Goal: Task Accomplishment & Management: Complete application form

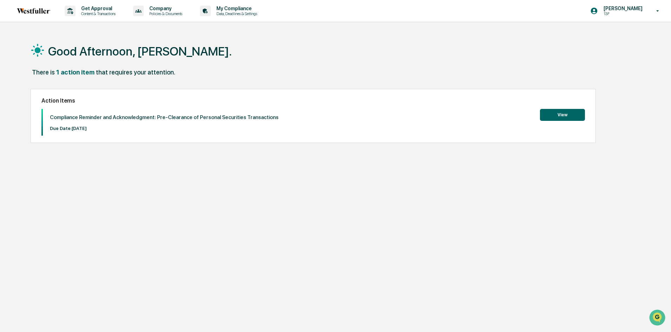
click at [578, 111] on button "View" at bounding box center [562, 115] width 45 height 12
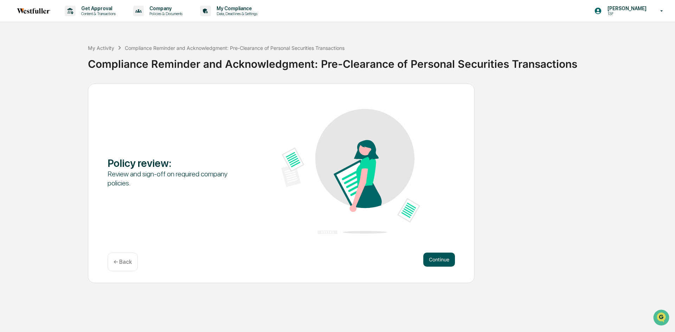
click at [437, 257] on button "Continue" at bounding box center [439, 260] width 32 height 14
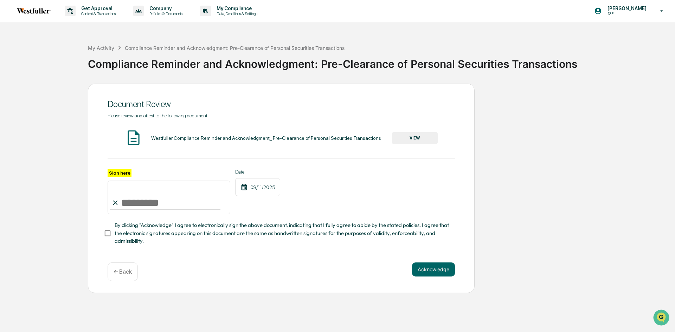
click at [151, 207] on input "Sign here" at bounding box center [169, 198] width 123 height 34
type input "**********"
click at [429, 267] on button "Acknowledge" at bounding box center [433, 270] width 43 height 14
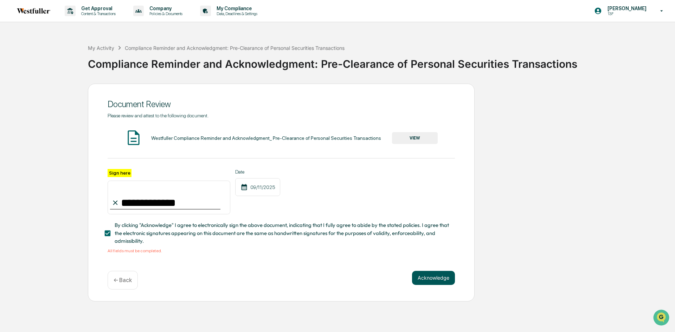
click at [441, 285] on button "Acknowledge" at bounding box center [433, 278] width 43 height 14
click at [412, 133] on button "VIEW" at bounding box center [415, 138] width 46 height 12
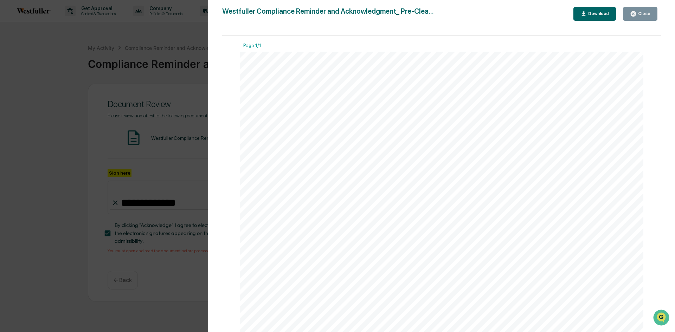
click at [635, 9] on button "Close" at bounding box center [640, 14] width 34 height 14
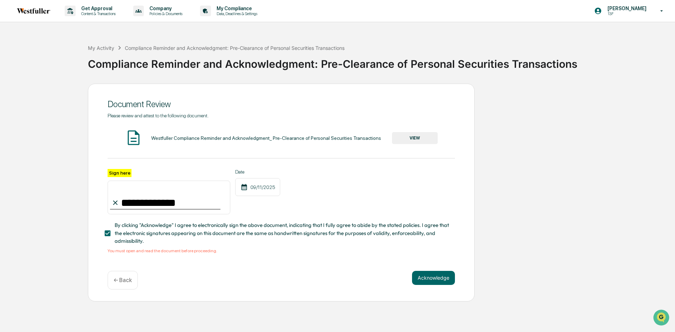
click at [422, 133] on button "VIEW" at bounding box center [415, 138] width 46 height 12
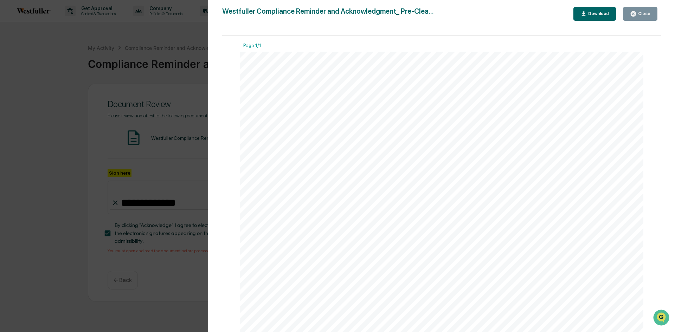
click at [639, 15] on div "Close" at bounding box center [643, 13] width 14 height 5
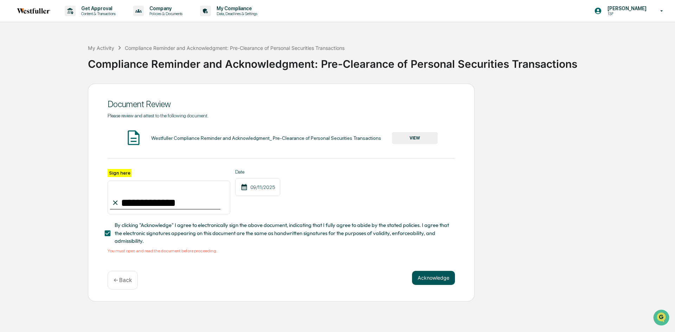
click at [434, 278] on button "Acknowledge" at bounding box center [433, 278] width 43 height 14
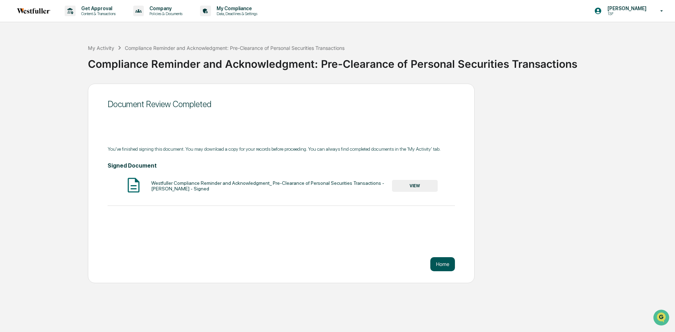
click at [451, 264] on button "Home" at bounding box center [442, 264] width 25 height 14
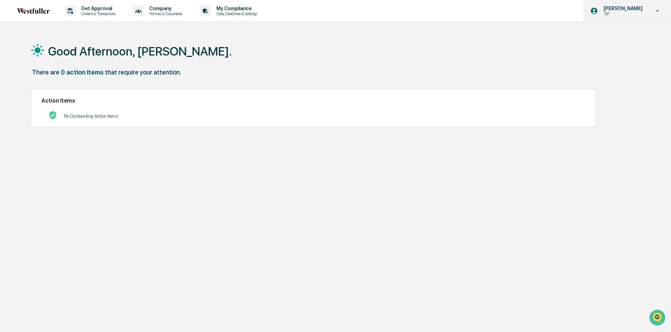
click at [632, 11] on p "[PERSON_NAME]" at bounding box center [622, 9] width 48 height 6
